Goal: Information Seeking & Learning: Find specific fact

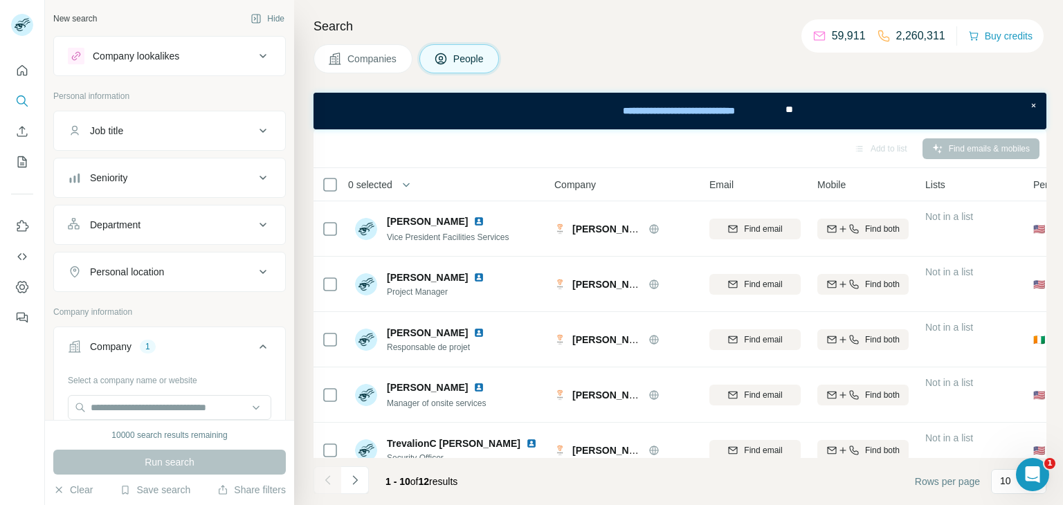
scroll to position [268, 0]
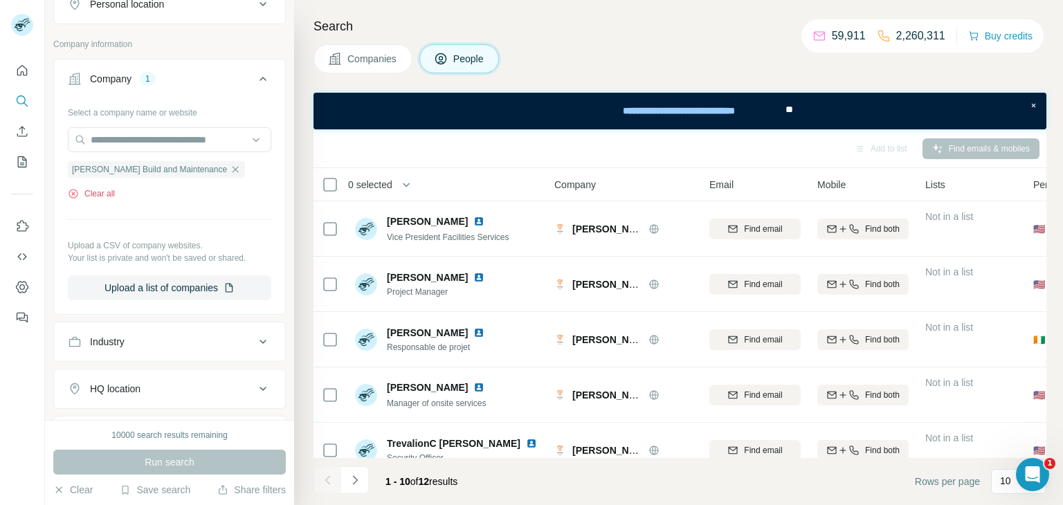
click at [114, 187] on button "Clear all" at bounding box center [91, 193] width 47 height 12
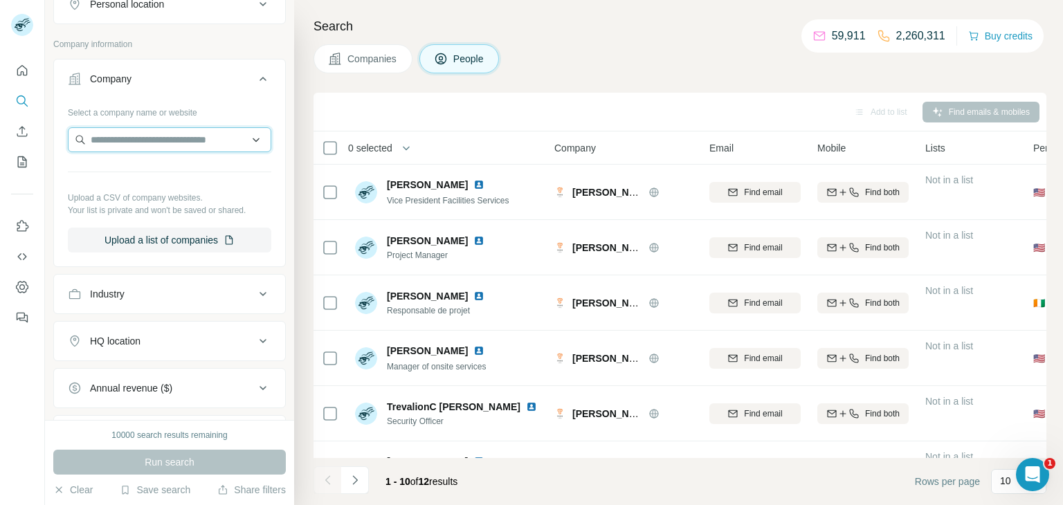
click at [167, 147] on input "text" at bounding box center [169, 139] width 203 height 25
paste input "**********"
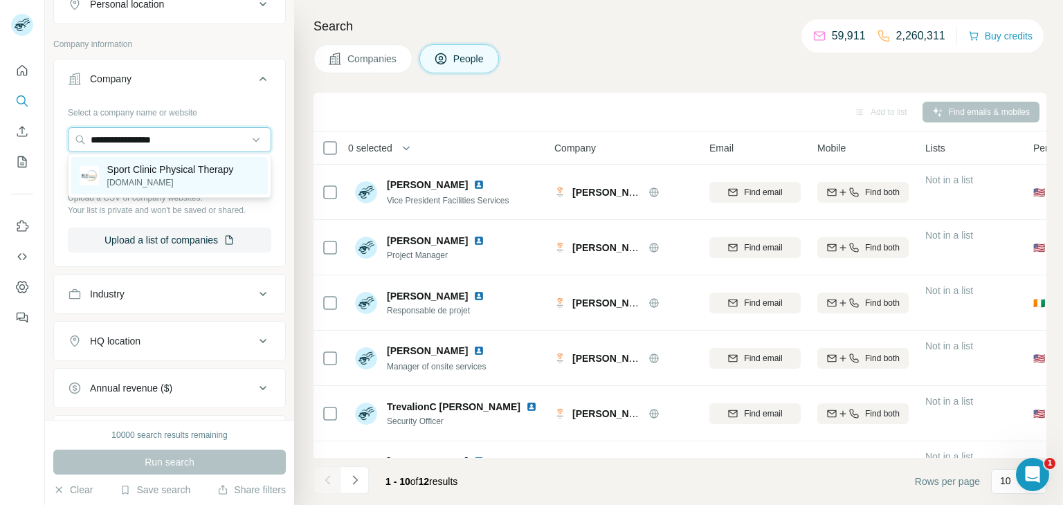
type input "**********"
click at [207, 172] on p "Sport Clinic Physical Therapy" at bounding box center [170, 170] width 127 height 14
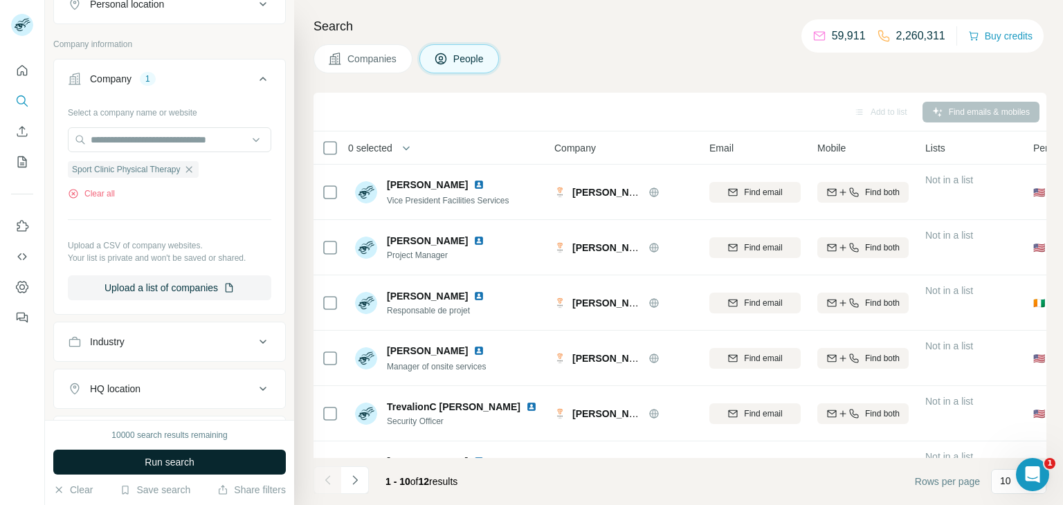
click at [193, 457] on span "Run search" at bounding box center [170, 462] width 50 height 14
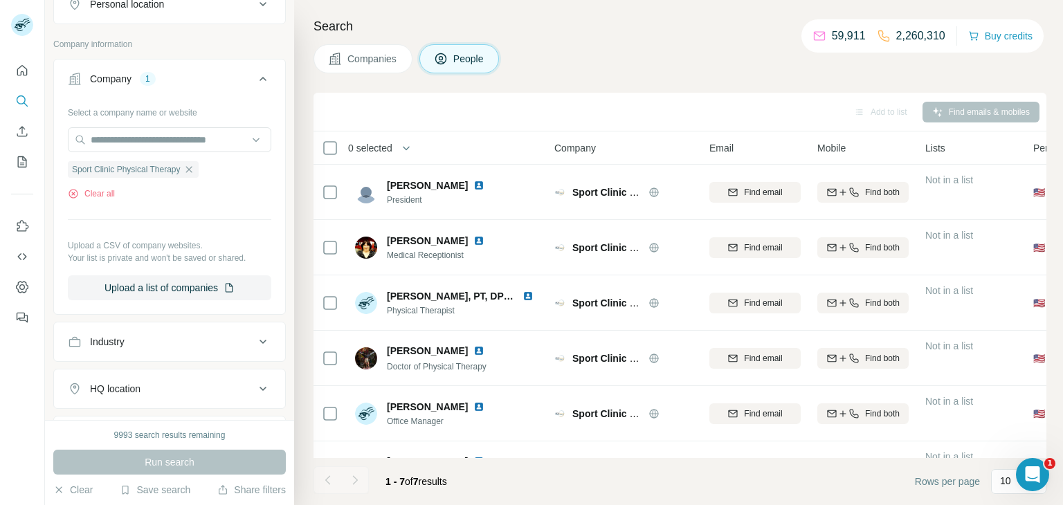
click at [376, 49] on button "Companies" at bounding box center [362, 58] width 99 height 29
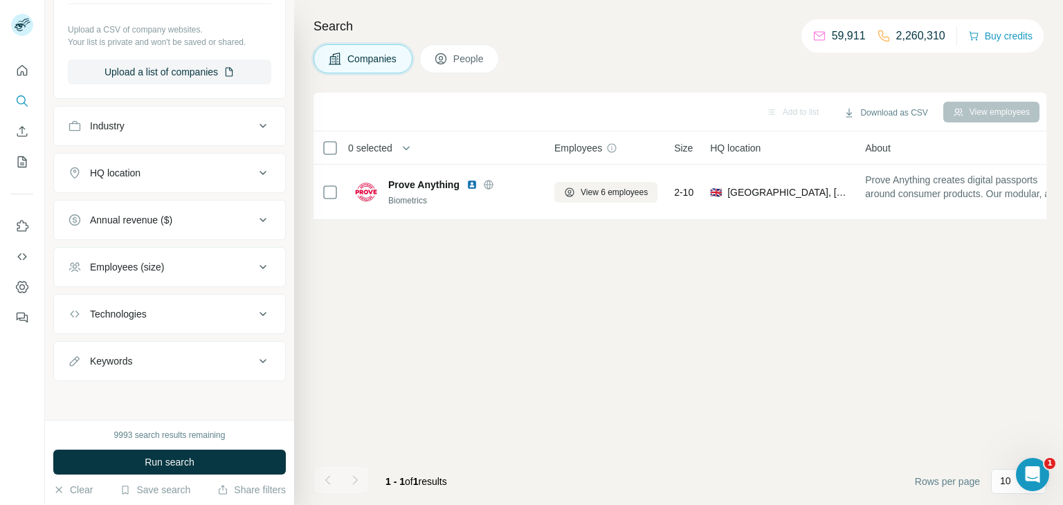
scroll to position [266, 0]
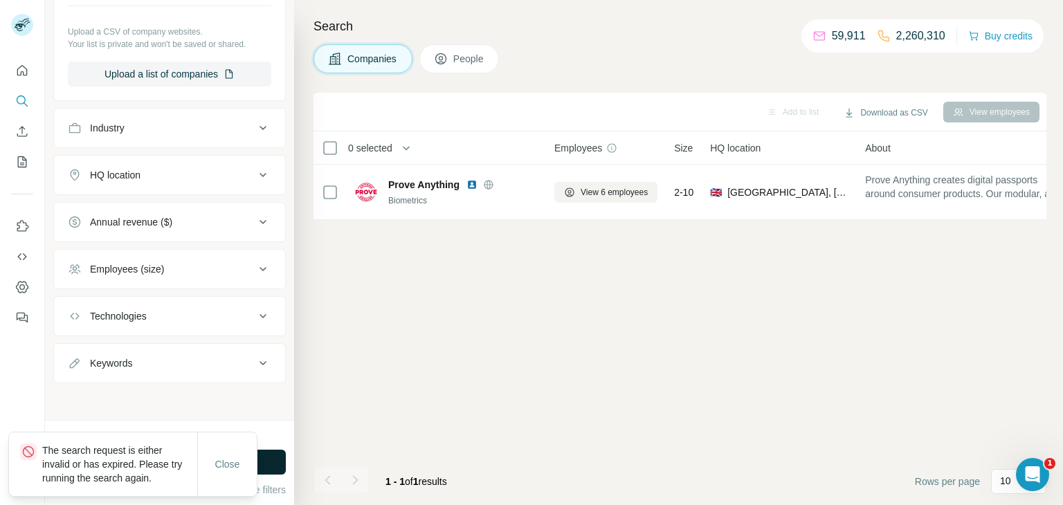
click at [263, 461] on button "Run search" at bounding box center [169, 462] width 232 height 25
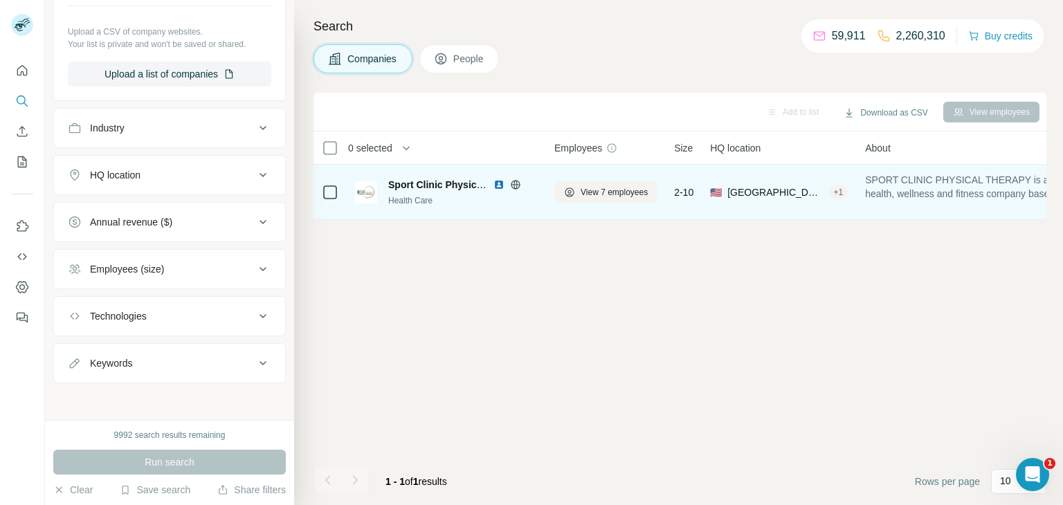
click at [495, 180] on img at bounding box center [498, 184] width 11 height 11
